Goal: Task Accomplishment & Management: Manage account settings

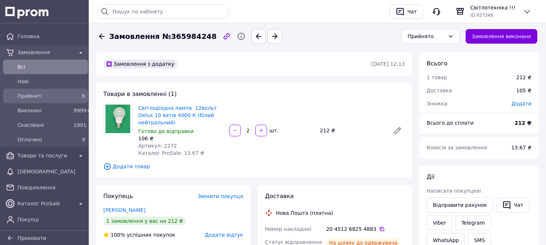
scroll to position [121, 0]
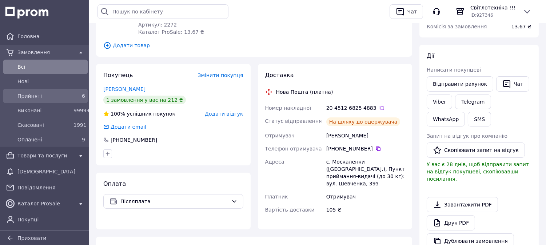
click at [76, 100] on div "6" at bounding box center [79, 96] width 15 height 10
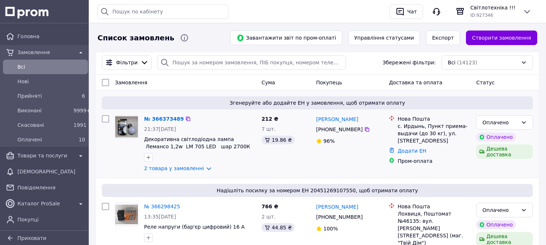
click at [249, 147] on span "Декоративна світлодіодна лампа Лемансо 1,2w LM 705 LED шар 2700К E27 (білий теп…" at bounding box center [200, 143] width 112 height 15
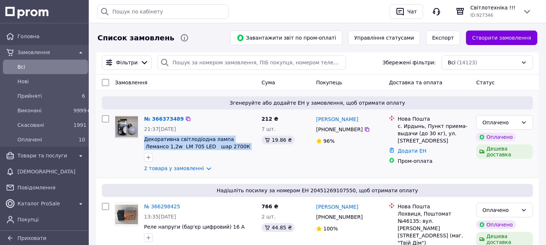
drag, startPoint x: 141, startPoint y: 139, endPoint x: 237, endPoint y: 150, distance: 96.8
click at [237, 150] on div "№ 366373489 21:37[DATE] Декоративна світлодіодна лампа Лемансо 1,2w LM 705 LED …" at bounding box center [200, 143] width 118 height 63
copy span "Декоративна світлодіодна лампа Лемансо 1,2w LM 705 LED шар 2700К E27 (біли"
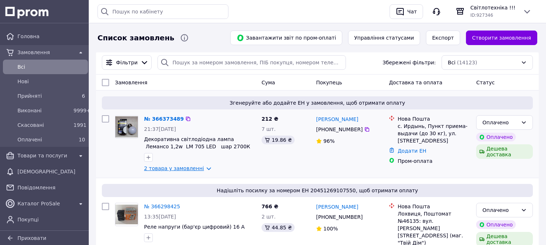
click at [202, 170] on link "2 товара у замовленні" at bounding box center [174, 169] width 60 height 6
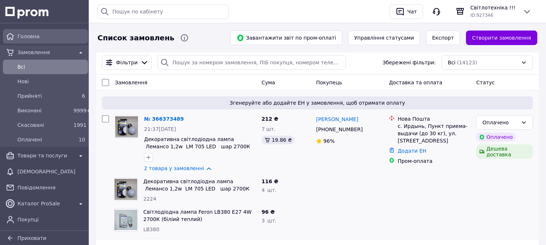
click at [56, 39] on span "Головна" at bounding box center [51, 36] width 68 height 7
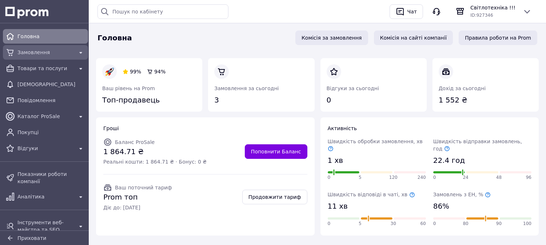
click at [60, 54] on span "Замовлення" at bounding box center [45, 52] width 56 height 7
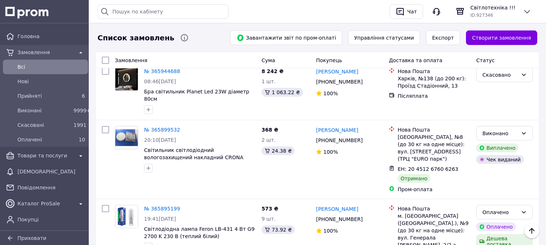
scroll to position [1406, 0]
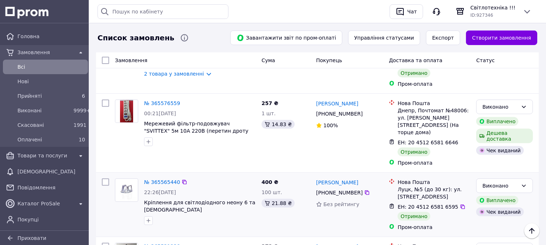
scroll to position [526, 0]
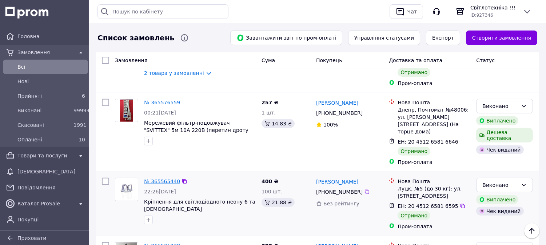
click at [170, 179] on link "№ 365565440" at bounding box center [162, 182] width 36 height 6
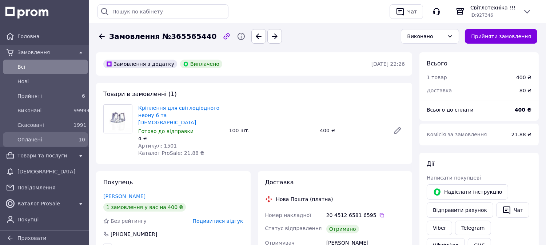
click at [74, 141] on div "10" at bounding box center [80, 139] width 12 height 7
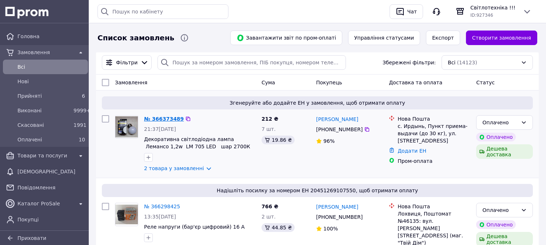
click at [168, 120] on link "№ 366373489" at bounding box center [164, 119] width 40 height 6
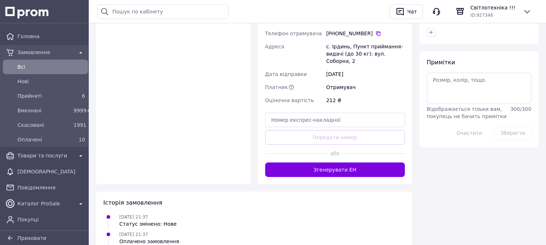
scroll to position [449, 0]
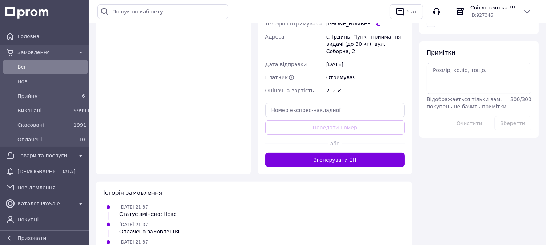
click at [359, 153] on button "Згенерувати ЕН" at bounding box center [335, 160] width 140 height 15
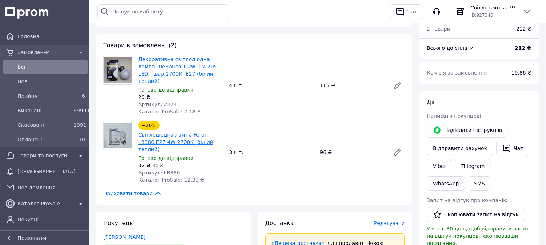
scroll to position [0, 0]
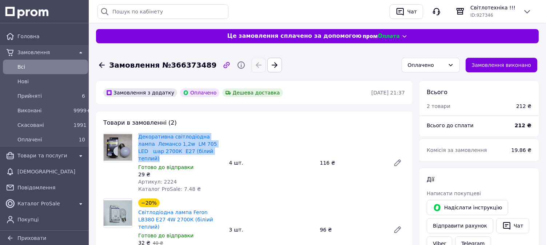
drag, startPoint x: 208, startPoint y: 153, endPoint x: 131, endPoint y: 136, distance: 78.3
click at [131, 136] on div "Декоративна світлодіодна лампа Лемансо 1,2w LM 705 LED шар 2700К E27 (білий теп…" at bounding box center [254, 163] width 308 height 60
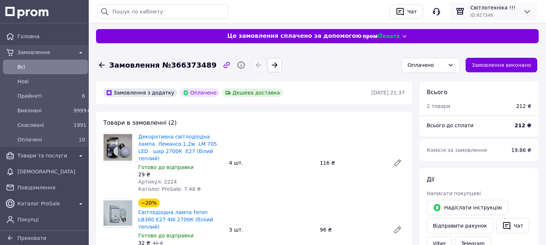
click at [493, 17] on div "ID: 927346" at bounding box center [494, 14] width 47 height 7
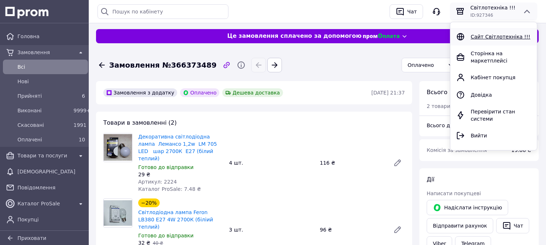
click at [484, 40] on div "Сайт Світлотехніка !!!" at bounding box center [494, 36] width 81 height 9
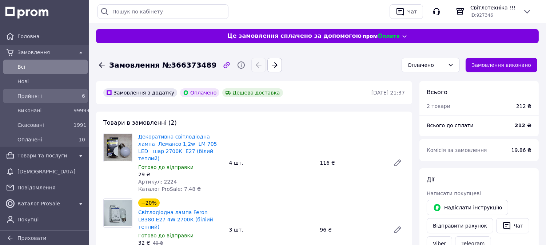
click at [85, 97] on div "Прийняті 6" at bounding box center [45, 96] width 85 height 9
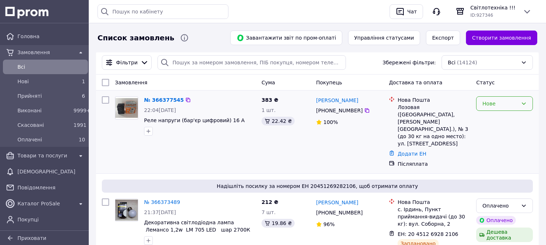
click at [485, 100] on div "Нове" at bounding box center [501, 104] width 36 height 8
click at [487, 119] on li "Прийнято" at bounding box center [505, 120] width 56 height 13
click at [162, 100] on link "№ 366377545" at bounding box center [162, 100] width 36 height 6
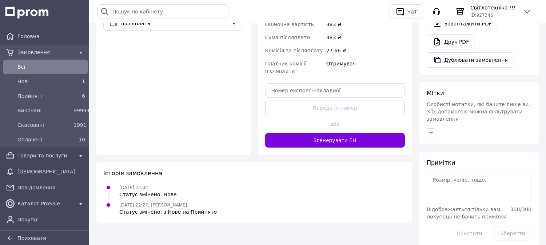
scroll to position [312, 0]
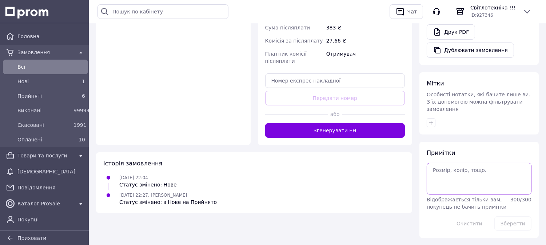
click at [443, 163] on textarea at bounding box center [479, 178] width 105 height 31
type textarea "+вторник"
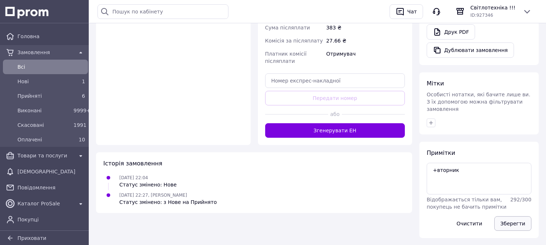
click at [527, 217] on button "Зберегти" at bounding box center [513, 224] width 37 height 15
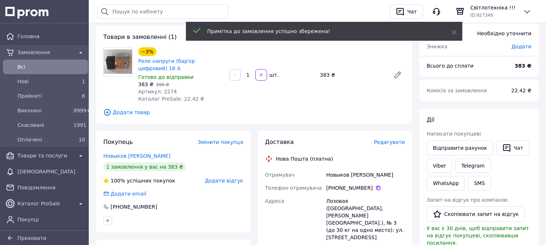
scroll to position [0, 0]
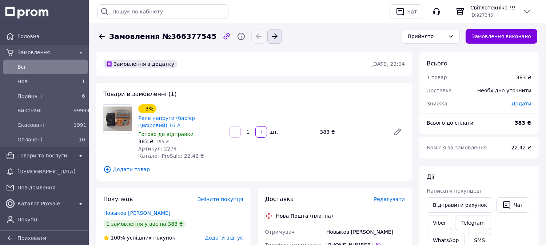
click at [268, 41] on button "button" at bounding box center [275, 36] width 15 height 15
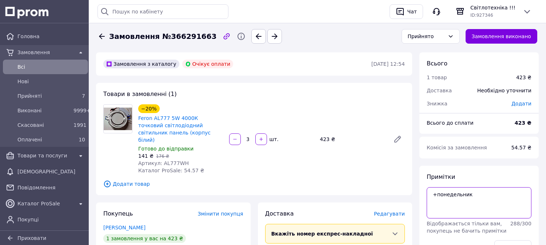
click at [480, 194] on textarea "+понедельник" at bounding box center [479, 202] width 105 height 31
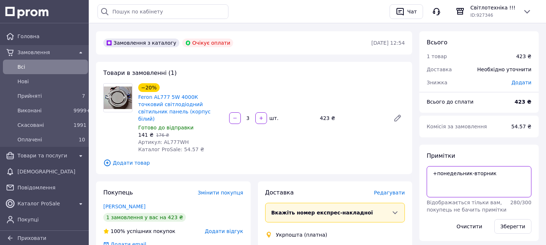
scroll to position [40, 0]
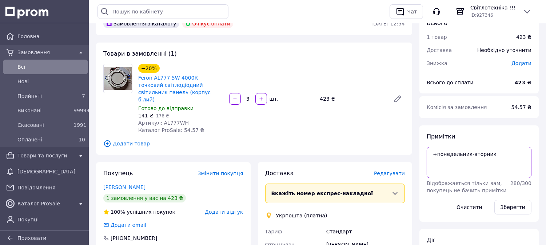
type textarea "+понедельник-вторник"
drag, startPoint x: 533, startPoint y: 213, endPoint x: 525, endPoint y: 208, distance: 9.2
click at [531, 211] on div "Зберегти" at bounding box center [513, 207] width 43 height 20
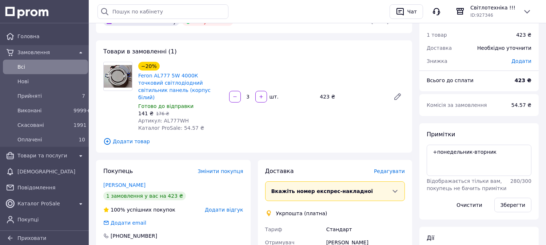
scroll to position [81, 0]
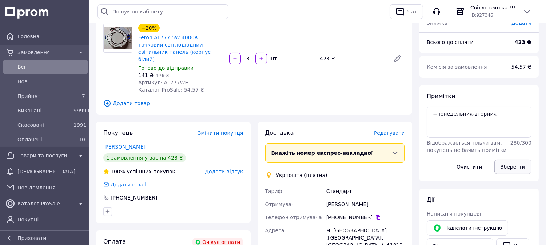
click at [512, 166] on button "Зберегти" at bounding box center [513, 167] width 37 height 15
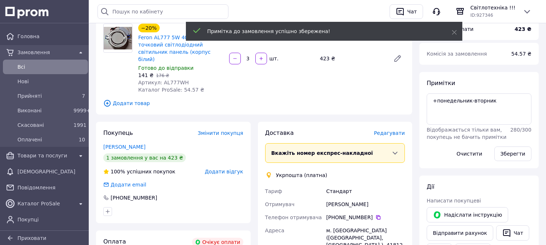
scroll to position [0, 0]
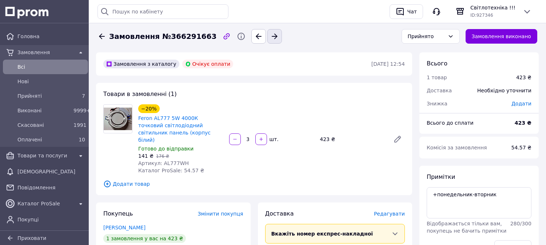
click at [270, 37] on icon "button" at bounding box center [274, 36] width 9 height 9
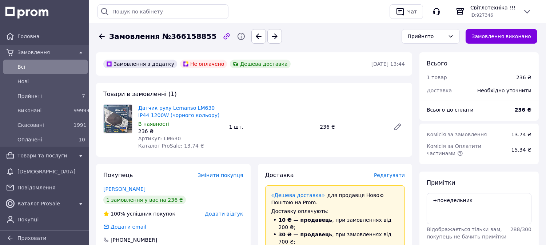
scroll to position [121, 0]
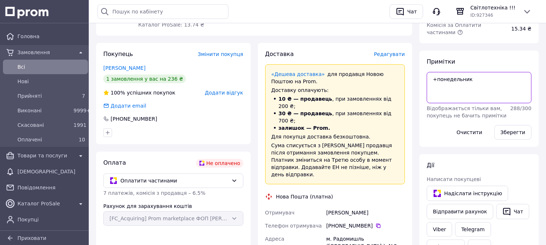
click at [483, 75] on textarea "+понедельник" at bounding box center [479, 87] width 105 height 31
type textarea "+понедельник-вторник"
click at [529, 132] on button "Зберегти" at bounding box center [513, 132] width 37 height 15
